Goal: Transaction & Acquisition: Obtain resource

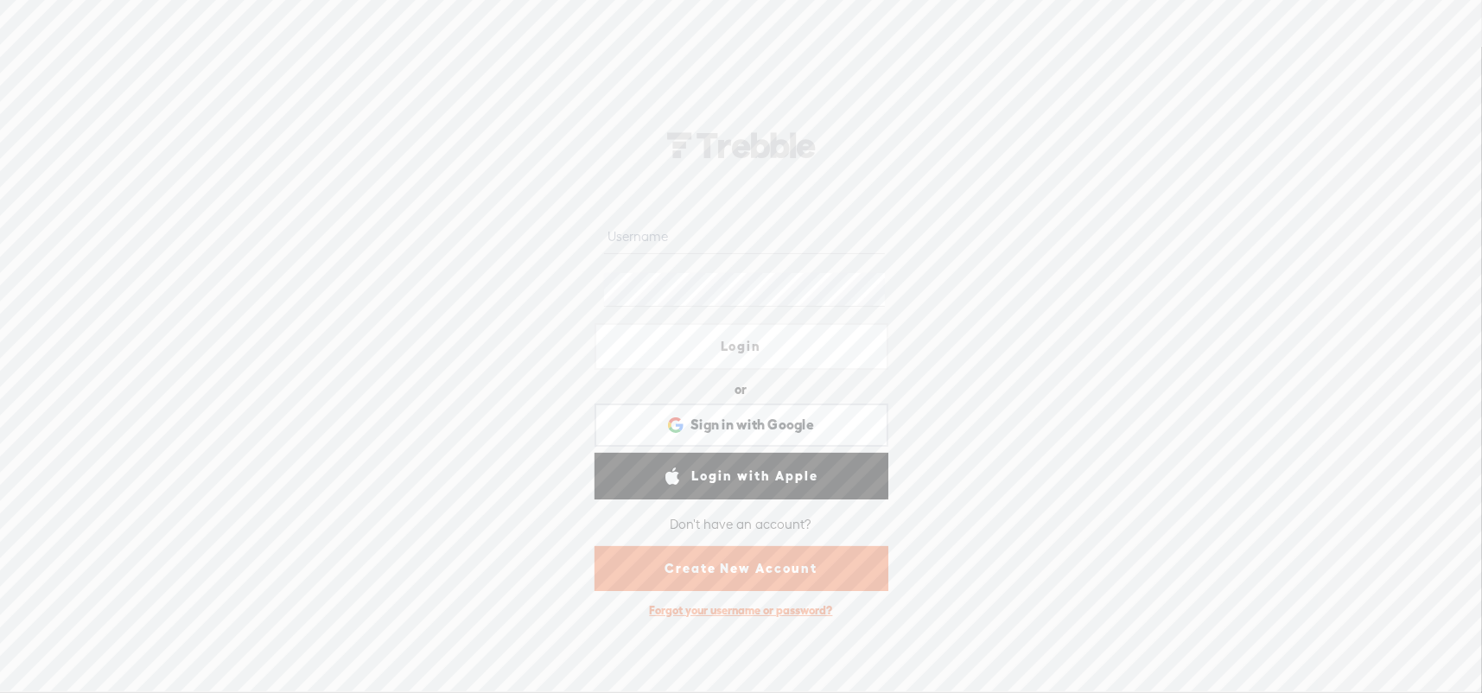
click at [773, 563] on link "Create New Account" at bounding box center [742, 568] width 294 height 45
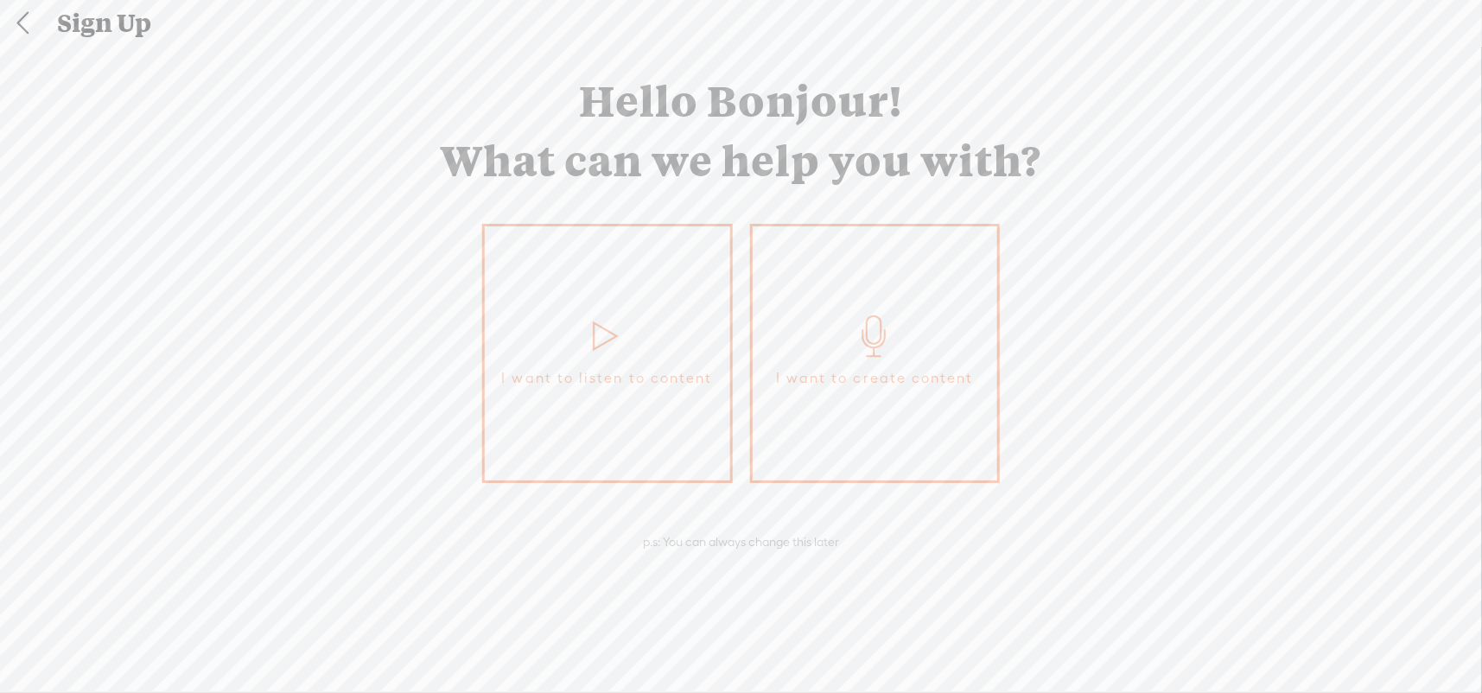
scroll to position [7, 0]
click at [853, 359] on link "I want to create content" at bounding box center [875, 350] width 251 height 259
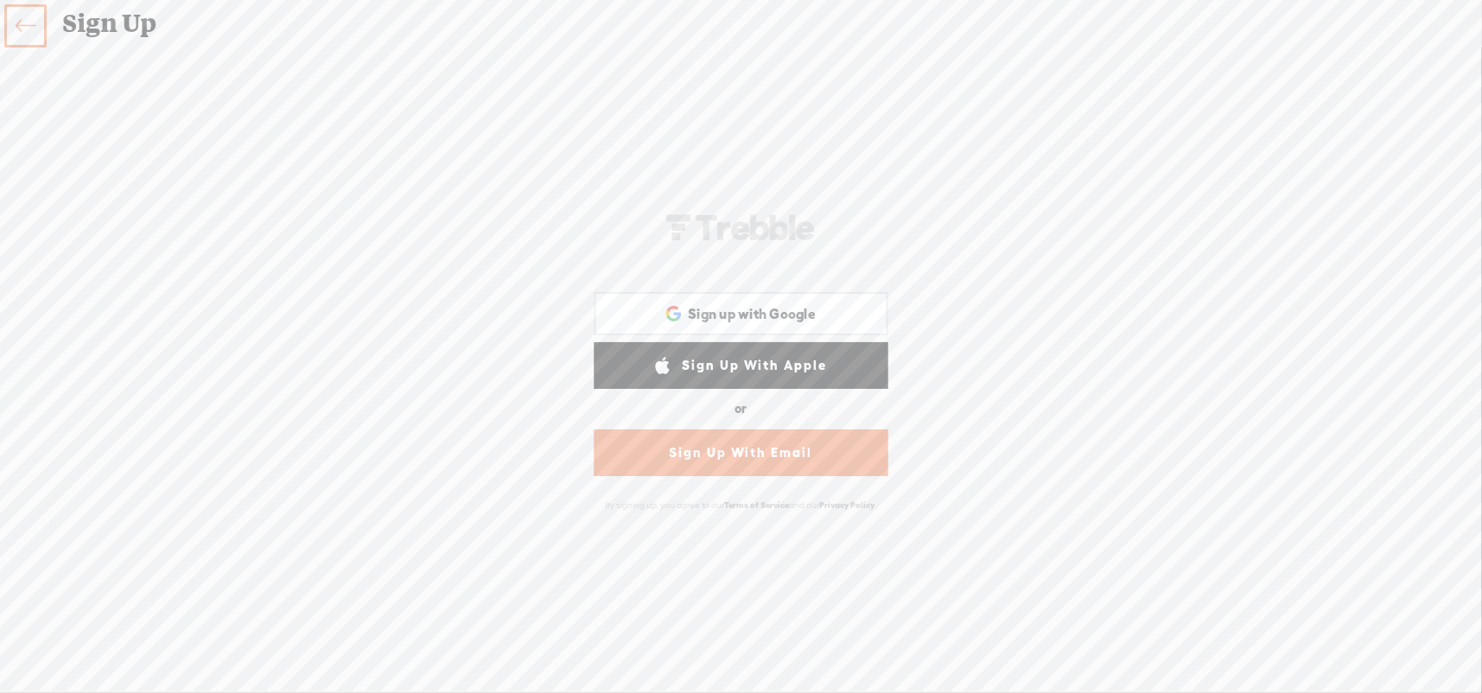
click at [735, 455] on link "Sign Up With Email" at bounding box center [742, 452] width 294 height 47
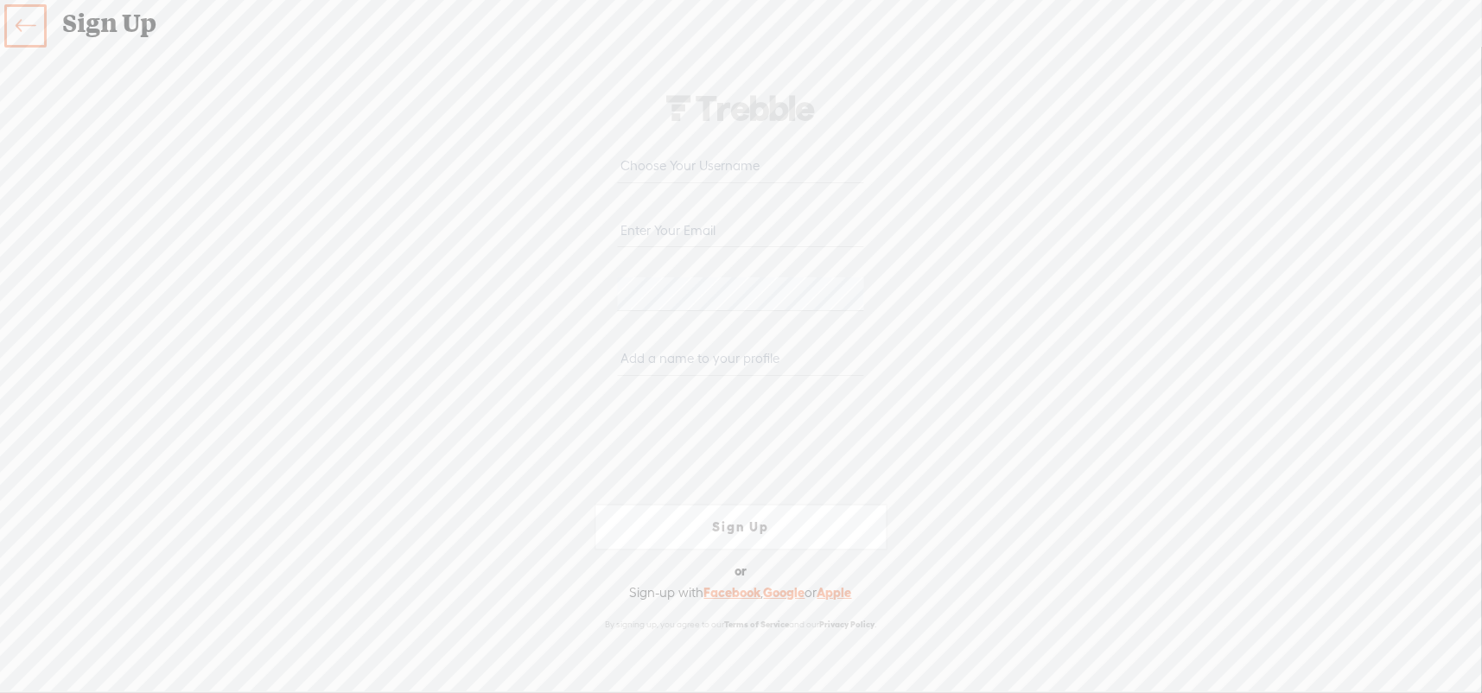
click at [652, 167] on input "text" at bounding box center [741, 166] width 246 height 34
type input "[PERSON_NAME][EMAIL_ADDRESS][DOMAIN_NAME]"
drag, startPoint x: 741, startPoint y: 162, endPoint x: 648, endPoint y: 168, distance: 92.7
click at [648, 168] on input "[PERSON_NAME][EMAIL_ADDRESS][DOMAIN_NAME]" at bounding box center [741, 166] width 246 height 34
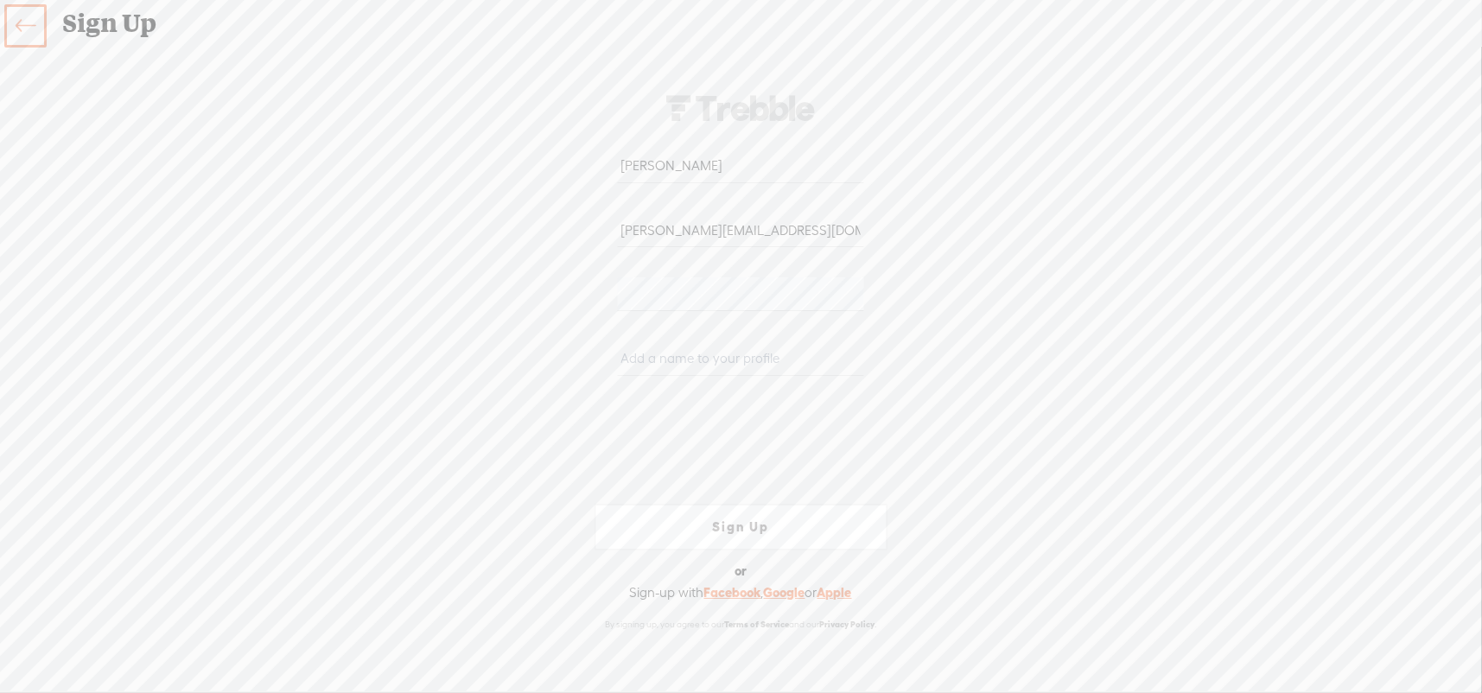
click at [964, 293] on div "Your content channel is ready! Create an account to finish the set up [PERSON_N…" at bounding box center [741, 362] width 907 height 607
drag, startPoint x: 657, startPoint y: 161, endPoint x: 610, endPoint y: 161, distance: 46.7
click at [610, 161] on div "[PERSON_NAME]" at bounding box center [742, 171] width 294 height 64
click at [1046, 219] on div "Your content channel is ready! Create an account to finish the set up [PERSON_N…" at bounding box center [741, 362] width 907 height 607
click at [647, 169] on input "[PERSON_NAME]" at bounding box center [741, 166] width 246 height 34
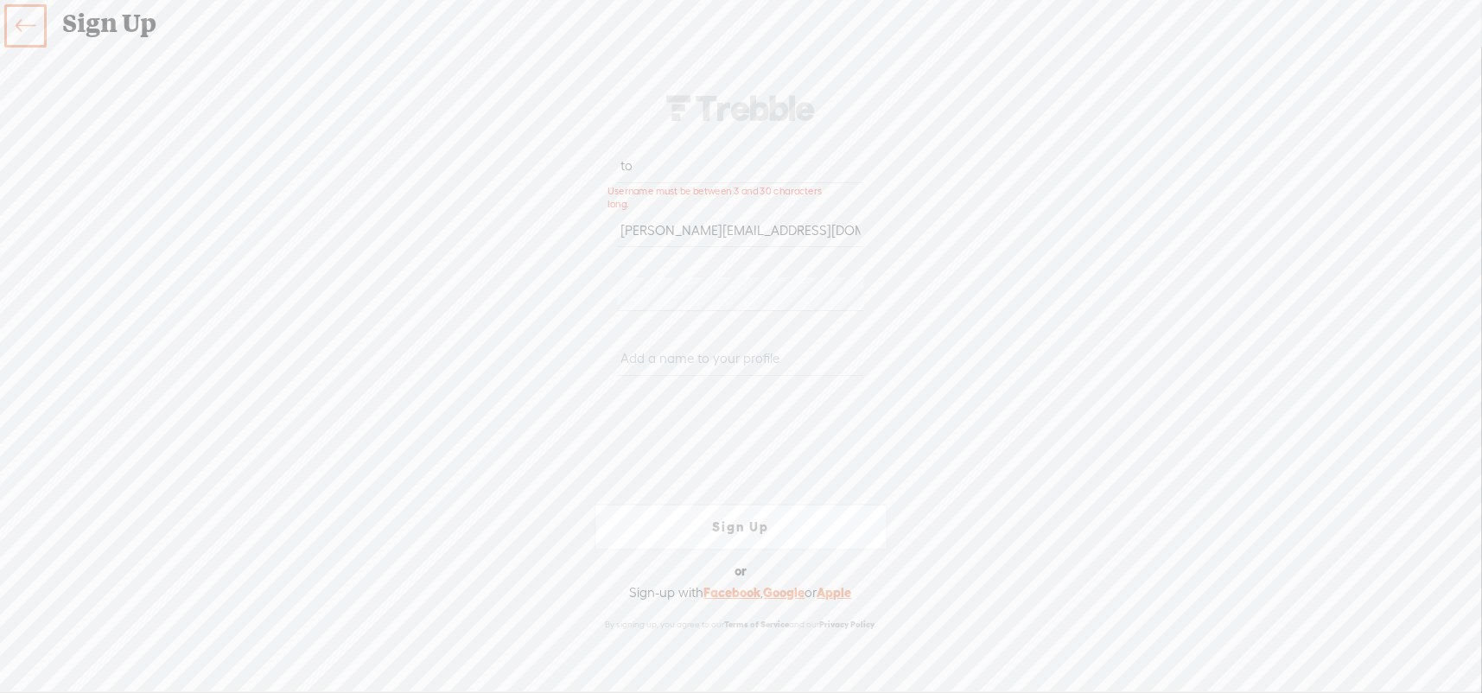
type input "t"
type input "p"
click at [750, 235] on input "[PERSON_NAME][EMAIL_ADDRESS][DOMAIN_NAME]" at bounding box center [741, 230] width 246 height 34
click at [1015, 241] on div "Your content channel is ready! Create an account to finish the set up regimaste…" at bounding box center [741, 362] width 907 height 607
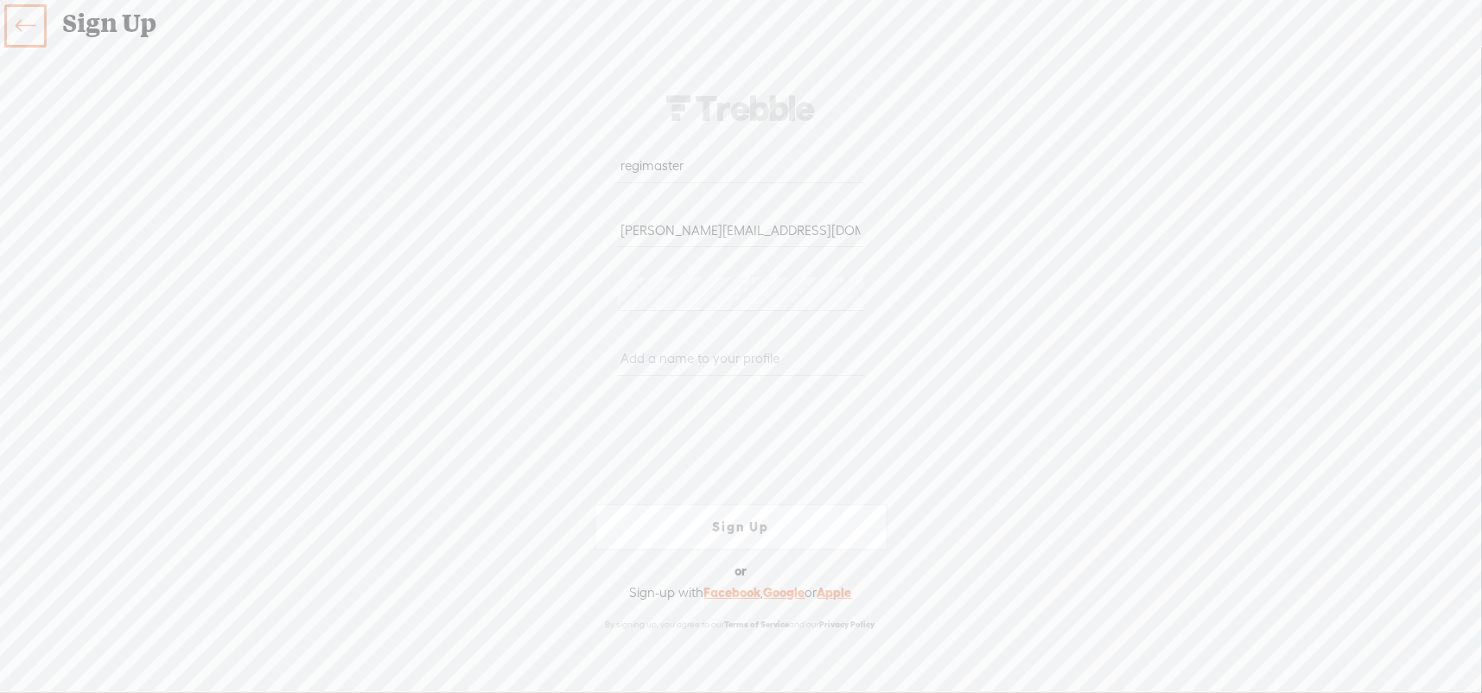
drag, startPoint x: 694, startPoint y: 167, endPoint x: 590, endPoint y: 164, distance: 103.7
click at [590, 164] on form "regimaster [PERSON_NAME][EMAIL_ADDRESS][DOMAIN_NAME] [PERSON_NAME]-58D2-V8VT Si…" at bounding box center [742, 361] width 346 height 570
type input "r"
type input "regimaster"
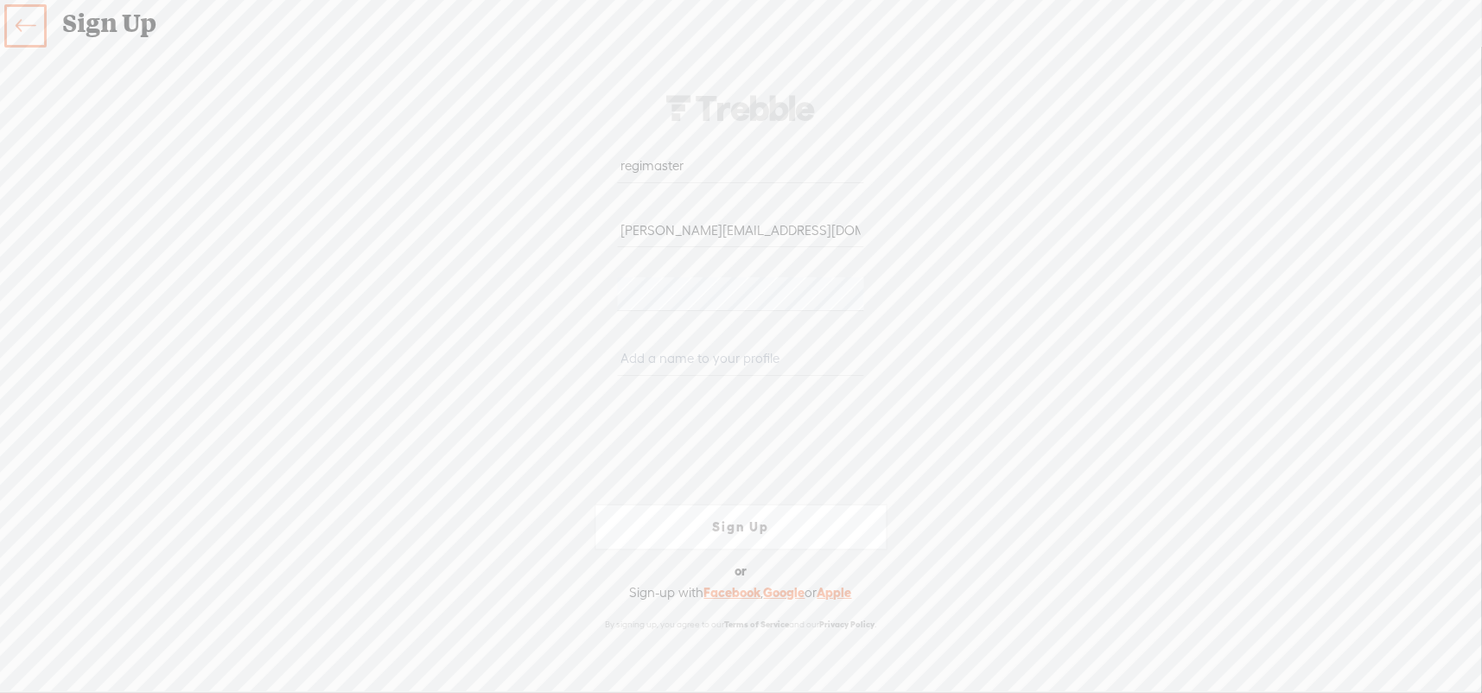
click at [659, 362] on input "text" at bounding box center [741, 359] width 246 height 34
type input "r"
type input "Regimaster"
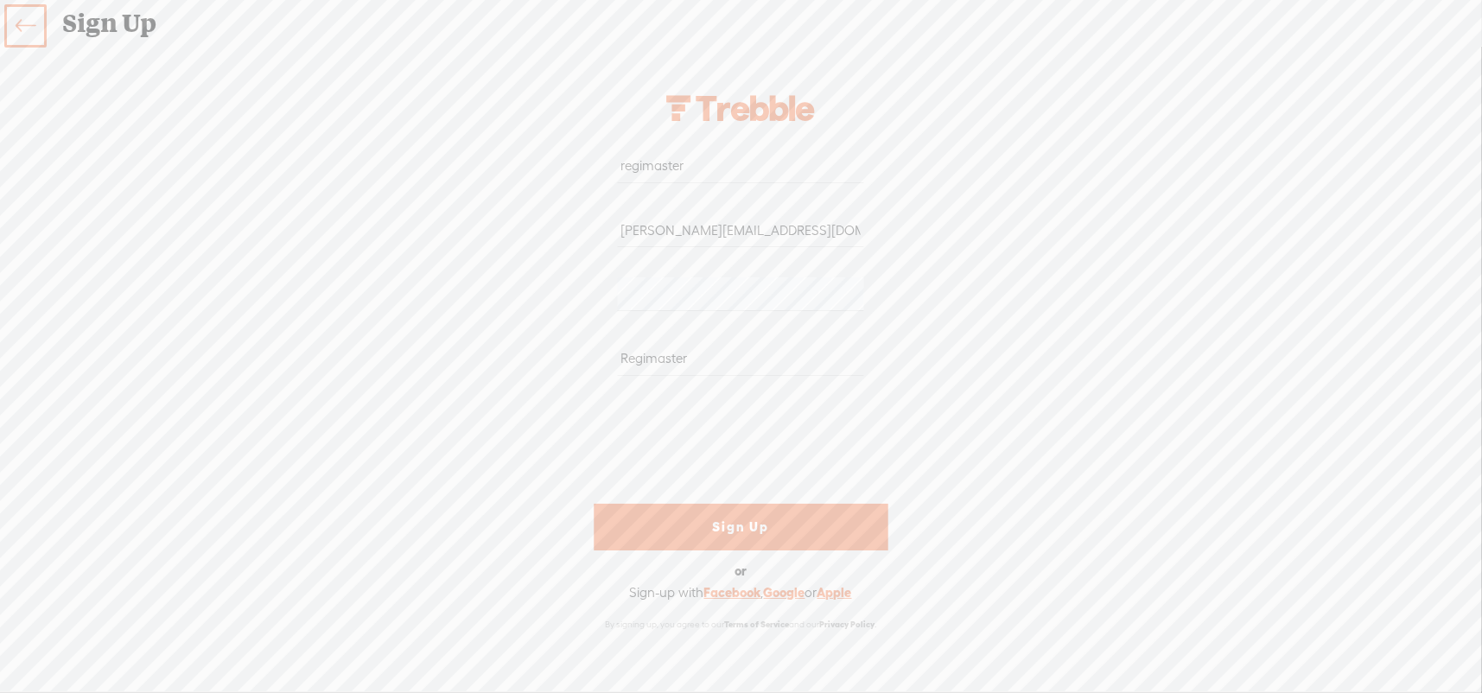
click at [749, 528] on link "Sign Up" at bounding box center [742, 527] width 294 height 47
type input "regimaster"
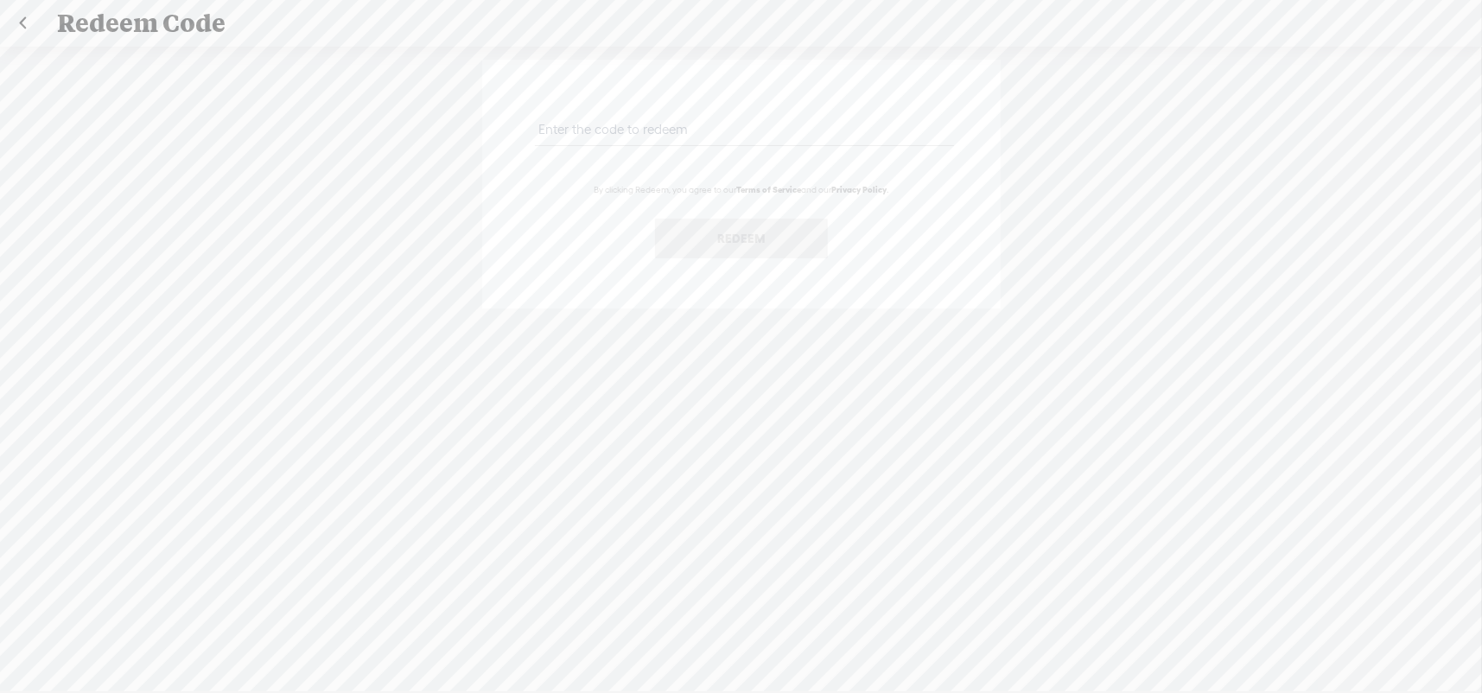
click at [662, 125] on input "text" at bounding box center [744, 129] width 419 height 34
paste input "3X9L-2HN6-V5U4-GRP3-0823"
type input "3X9L-2HN6-V5U4-GRP3-0823"
click at [757, 244] on button "Redeem" at bounding box center [741, 239] width 173 height 40
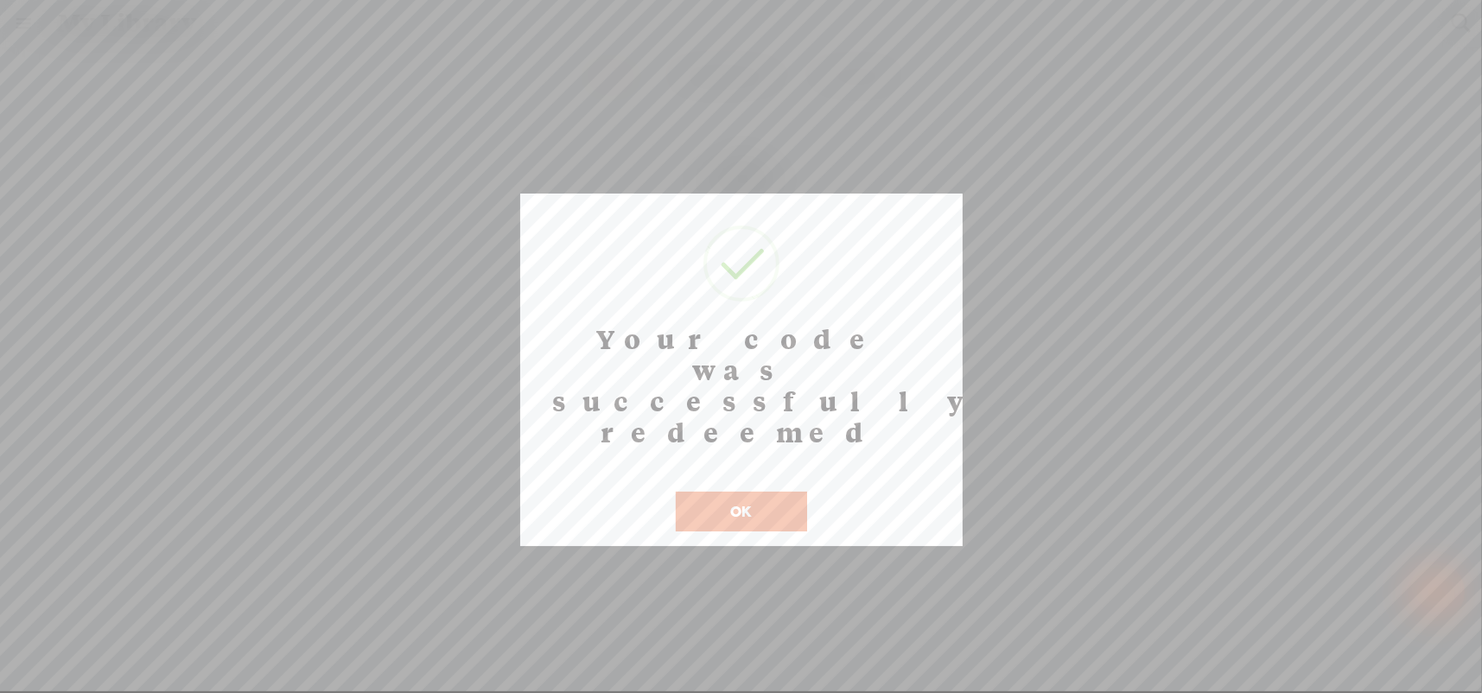
click at [741, 492] on button "OK" at bounding box center [741, 512] width 131 height 40
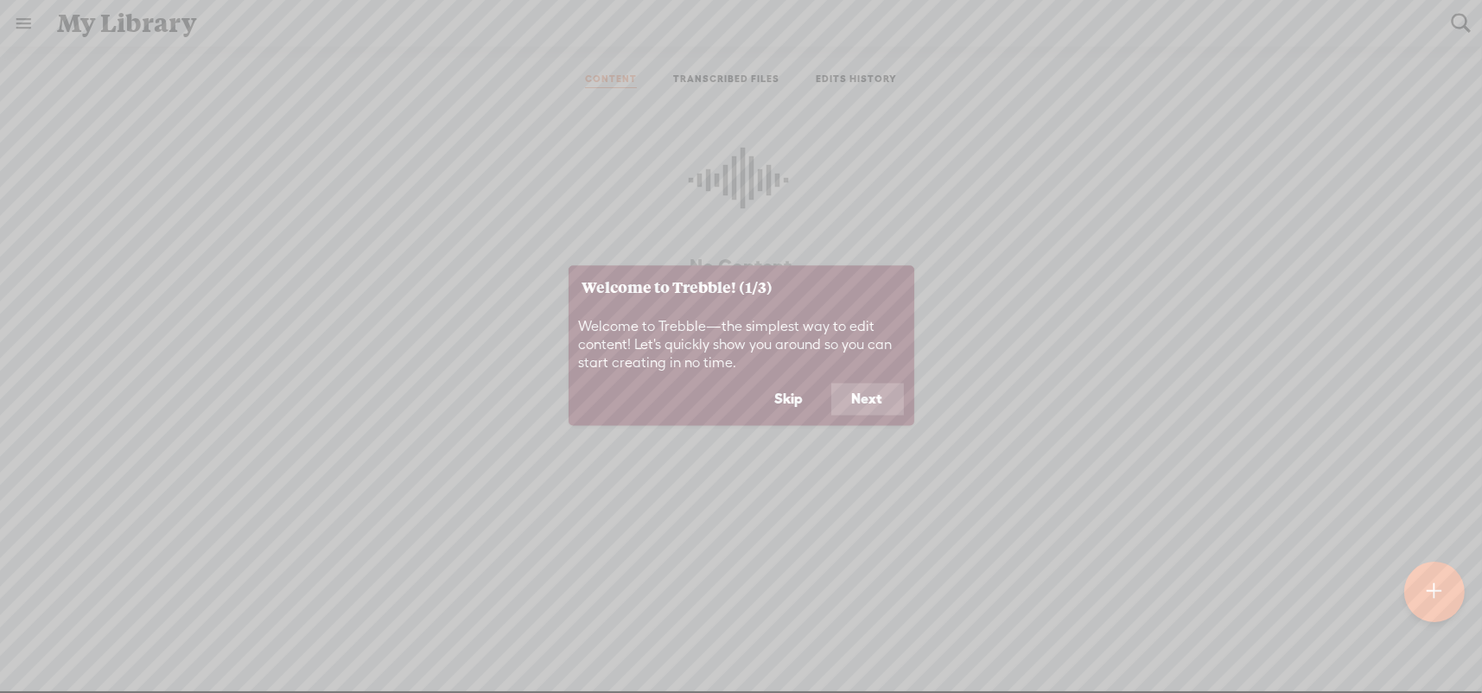
click at [858, 399] on button "Next" at bounding box center [867, 399] width 73 height 33
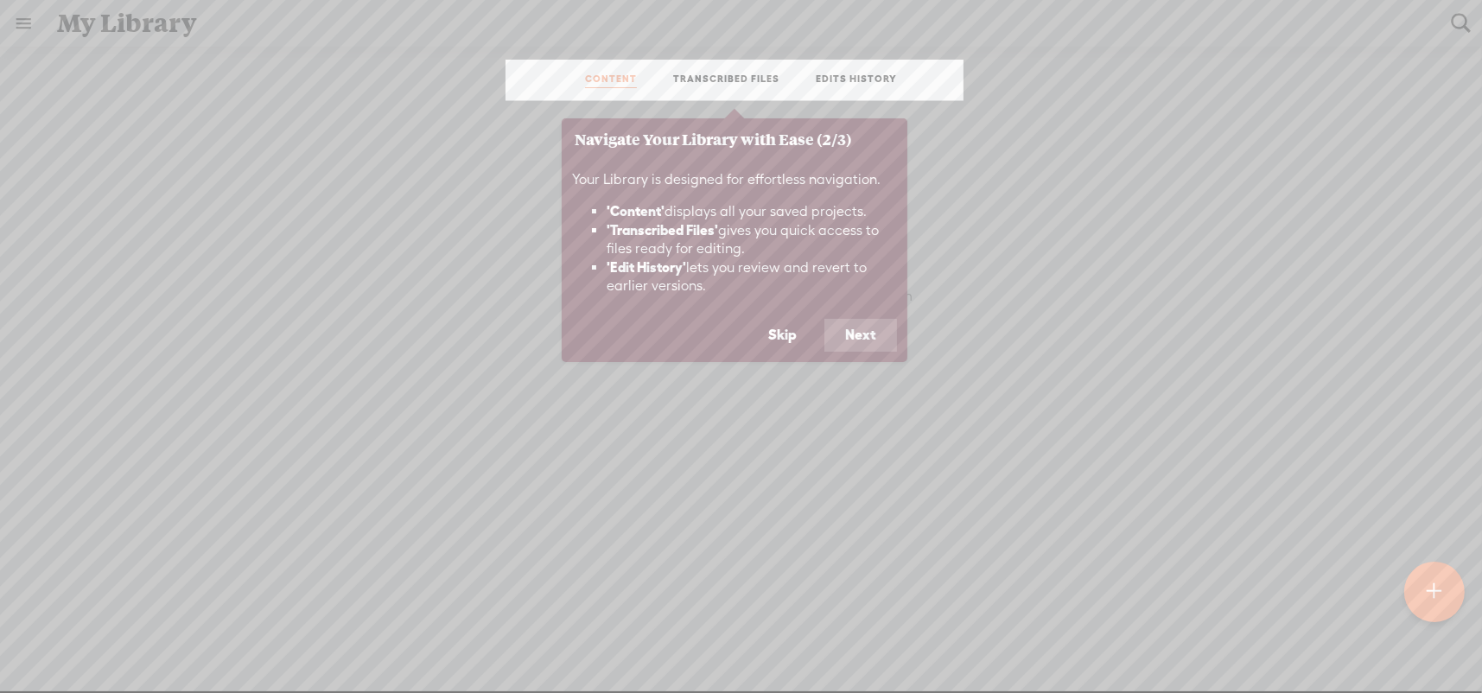
click at [872, 334] on button "Next" at bounding box center [860, 335] width 73 height 33
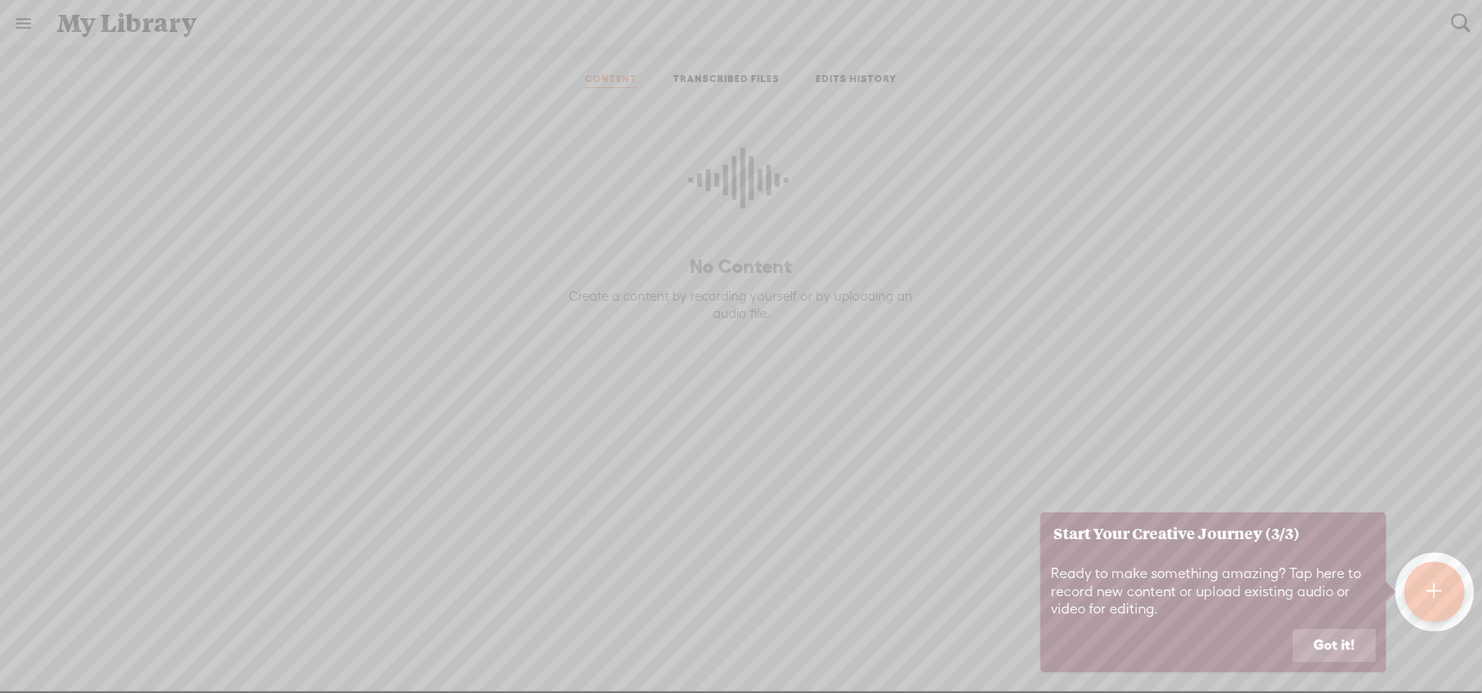
click at [1349, 646] on button "Got it!" at bounding box center [1334, 645] width 83 height 33
